Goal: Task Accomplishment & Management: Use online tool/utility

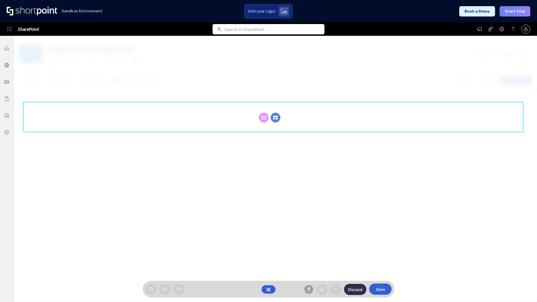
scroll to position [77, 0]
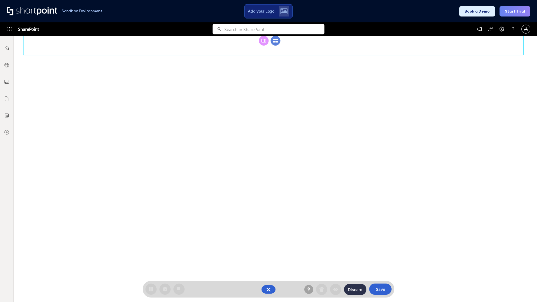
click at [275, 46] on circle at bounding box center [276, 41] width 10 height 10
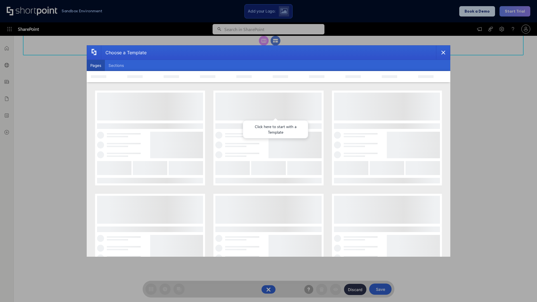
scroll to position [0, 0]
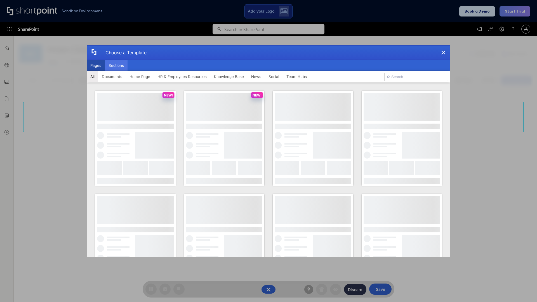
click at [116, 65] on button "Sections" at bounding box center [116, 65] width 23 height 11
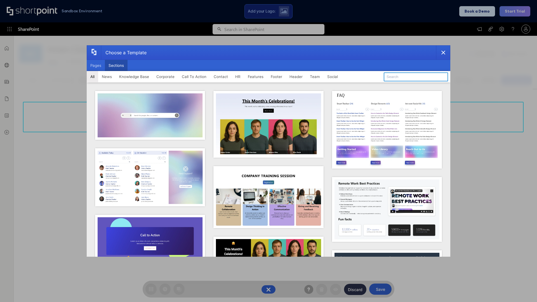
type input "Footer 1"
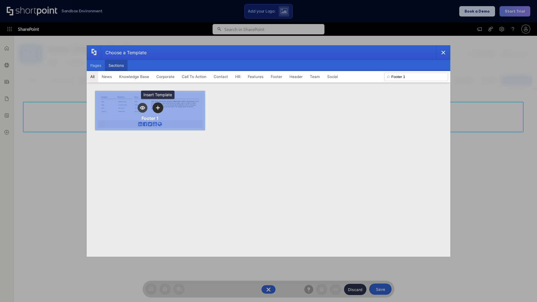
click at [158, 108] on icon "template selector" at bounding box center [158, 108] width 4 height 4
